Goal: Find specific page/section: Find specific page/section

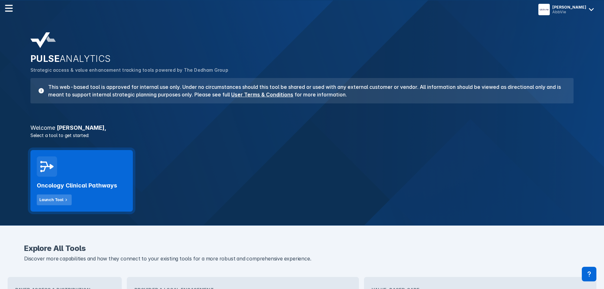
click at [55, 197] on div "Launch Tool" at bounding box center [51, 200] width 24 height 6
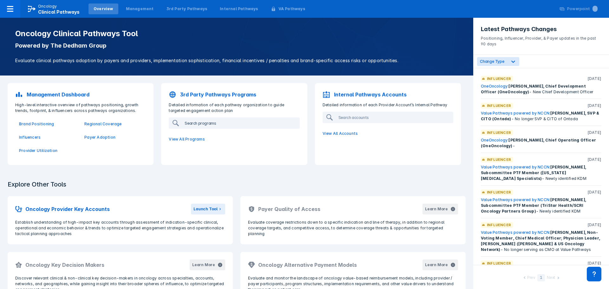
click at [203, 122] on input "search" at bounding box center [240, 123] width 117 height 10
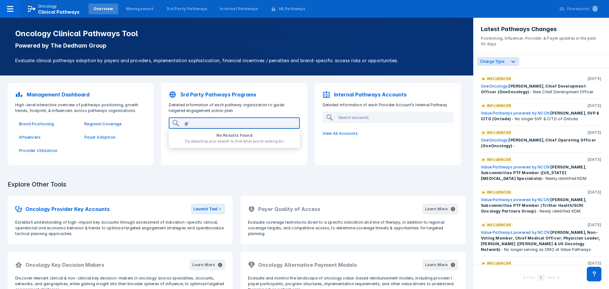
type input "g"
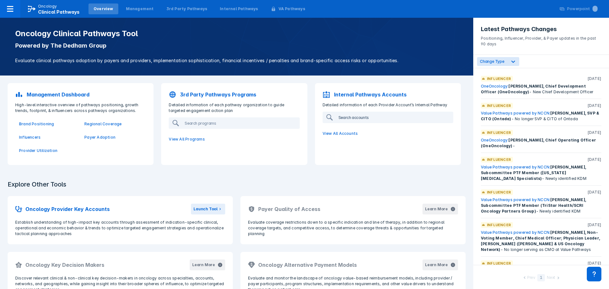
click at [375, 120] on input "search" at bounding box center [394, 117] width 117 height 10
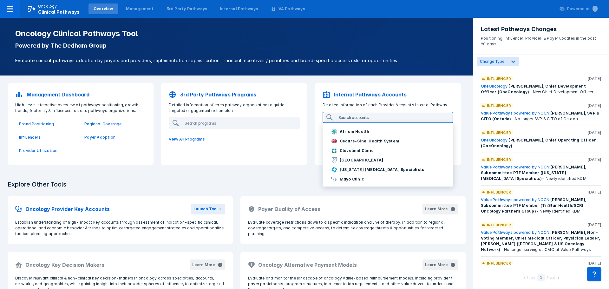
type input "b"
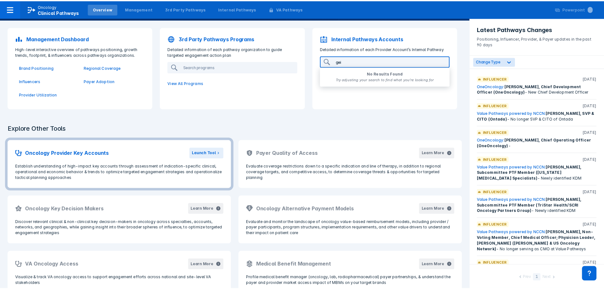
scroll to position [63, 0]
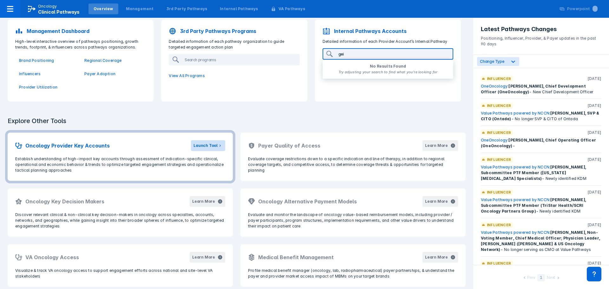
type input "gei"
click at [204, 146] on div "Launch Tool" at bounding box center [205, 146] width 24 height 6
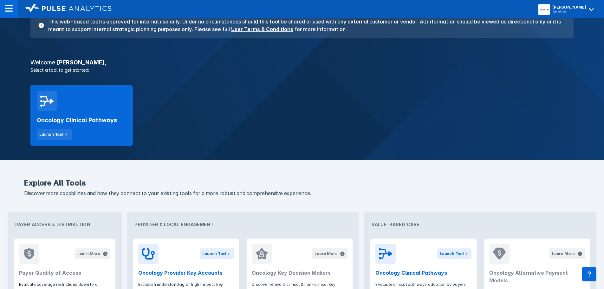
scroll to position [95, 0]
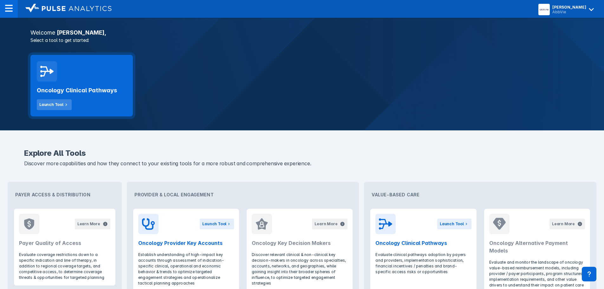
click at [45, 104] on div "Launch Tool" at bounding box center [51, 105] width 24 height 6
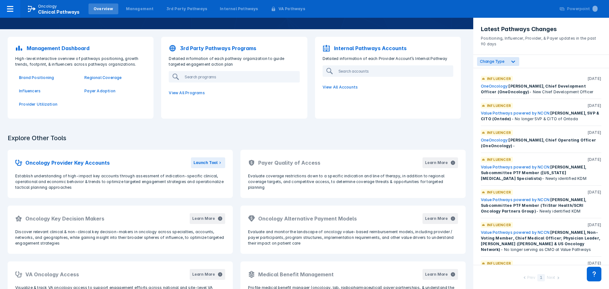
scroll to position [37, 0]
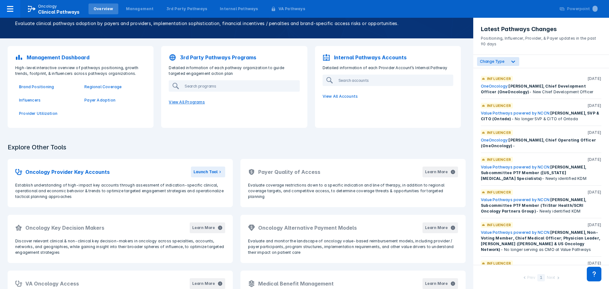
click at [192, 100] on p "View All Programs" at bounding box center [234, 101] width 138 height 13
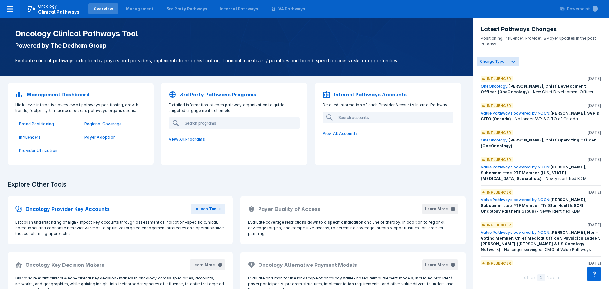
click at [332, 132] on p "View All Accounts" at bounding box center [388, 133] width 138 height 13
click at [99, 122] on p "Regional Coverage" at bounding box center [113, 124] width 58 height 6
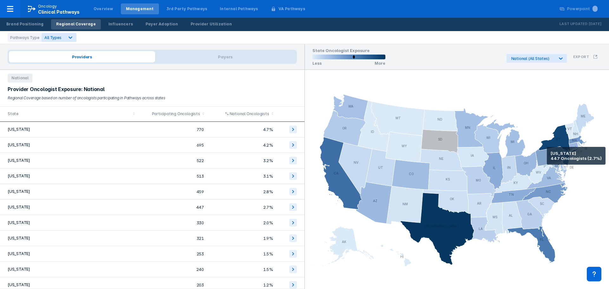
click at [546, 156] on icon at bounding box center [550, 156] width 30 height 20
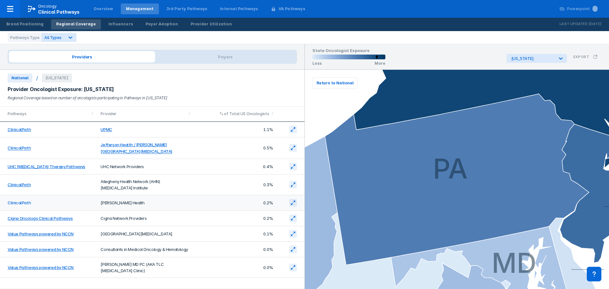
click at [18, 202] on link "ClinicalPath" at bounding box center [19, 202] width 23 height 5
